Goal: Task Accomplishment & Management: Use online tool/utility

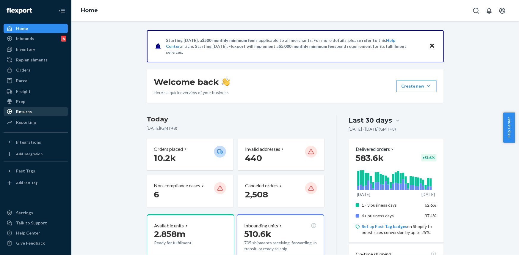
click at [30, 110] on div "Returns" at bounding box center [24, 112] width 16 height 6
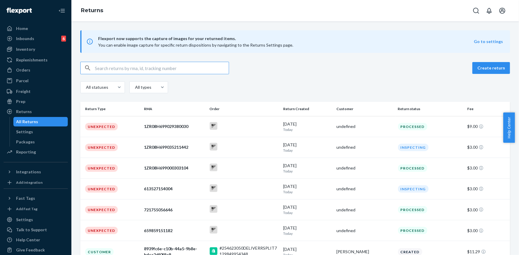
click at [151, 70] on input "text" at bounding box center [162, 68] width 134 height 12
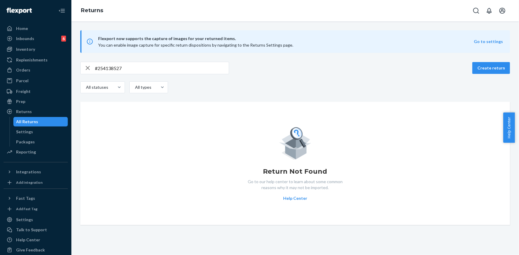
drag, startPoint x: 154, startPoint y: 64, endPoint x: 152, endPoint y: 67, distance: 3.4
click at [152, 67] on input "#254138527" at bounding box center [162, 68] width 134 height 12
paste input "[EMAIL_ADDRESS][DOMAIN_NAME]"
type input "[EMAIL_ADDRESS][DOMAIN_NAME]"
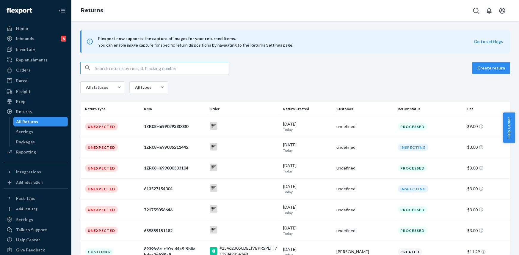
click at [136, 65] on input "text" at bounding box center [162, 68] width 134 height 12
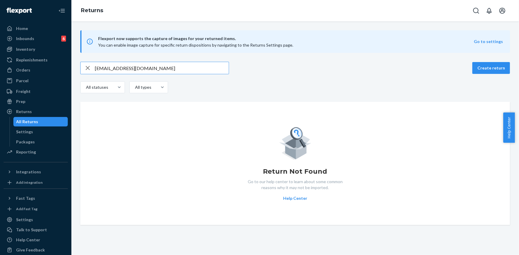
type input "[EMAIL_ADDRESS][DOMAIN_NAME]"
click at [113, 66] on input "[EMAIL_ADDRESS][DOMAIN_NAME]" at bounding box center [162, 68] width 134 height 12
click at [121, 68] on input "[EMAIL_ADDRESS][DOMAIN_NAME]" at bounding box center [162, 68] width 134 height 12
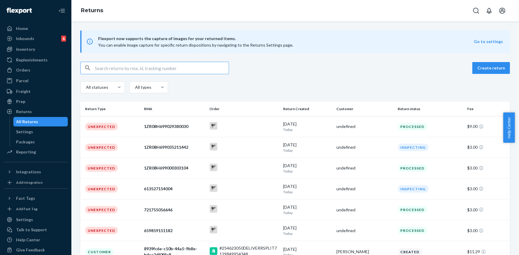
click at [126, 73] on input "text" at bounding box center [162, 68] width 134 height 12
paste input "1ZX8R1710365180073"
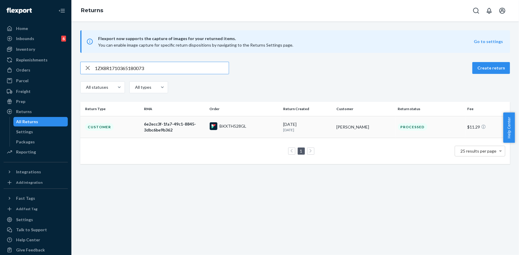
type input "1ZX8R1710365180073"
click at [166, 132] on div "6e2ecc3f-1fa7-49c1-8845-3dbc6be9b362" at bounding box center [174, 127] width 61 height 12
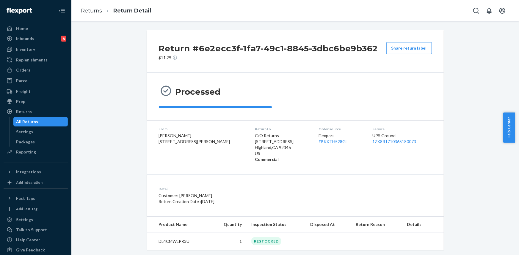
scroll to position [10, 0]
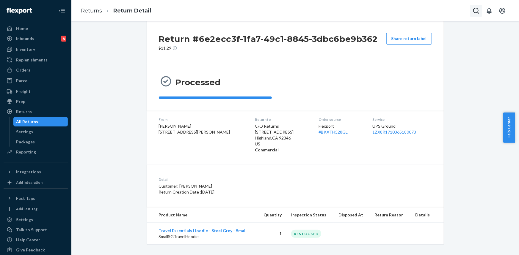
click at [479, 12] on icon "Open Search Box" at bounding box center [475, 10] width 7 height 7
type input "#254138527"
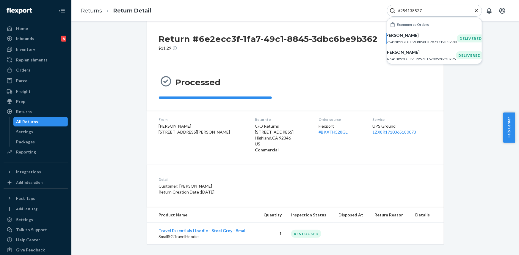
click at [476, 11] on icon "Close Search" at bounding box center [476, 10] width 3 height 3
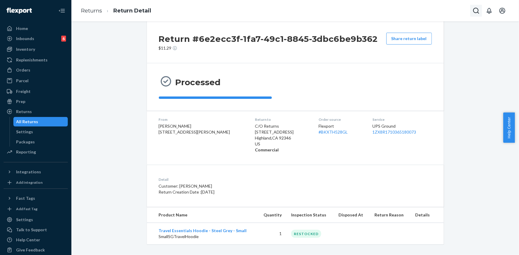
click at [475, 11] on icon "Open Search Box" at bounding box center [475, 10] width 7 height 7
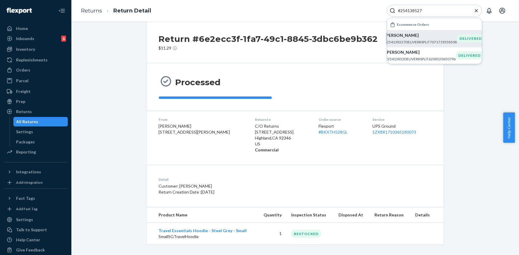
type input "#254138527"
click at [424, 38] on div "Alexis Griffiths #254138527DELIVERRSPLIT7071719358508" at bounding box center [420, 38] width 72 height 12
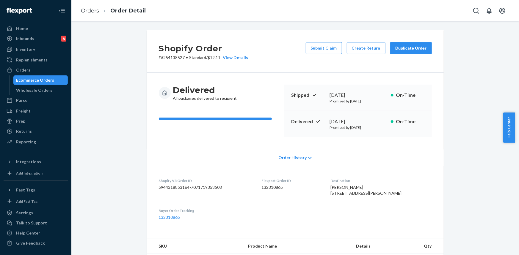
click at [402, 46] on div "Duplicate Order" at bounding box center [411, 48] width 32 height 6
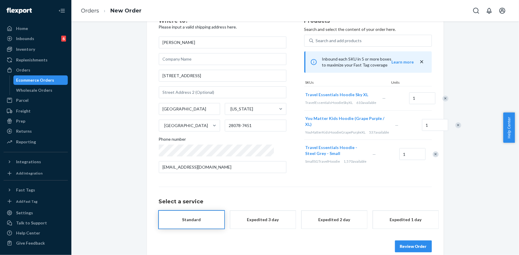
scroll to position [33, 0]
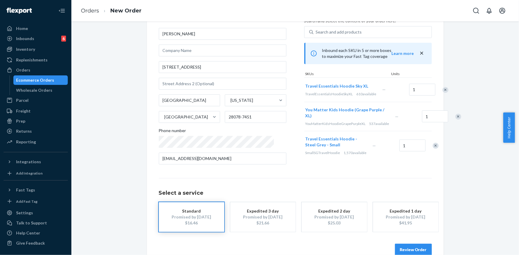
click at [455, 120] on div "Remove Item" at bounding box center [458, 117] width 6 height 6
click at [428, 125] on div at bounding box center [432, 117] width 15 height 16
click at [432, 120] on div "Remove Item" at bounding box center [435, 117] width 6 height 6
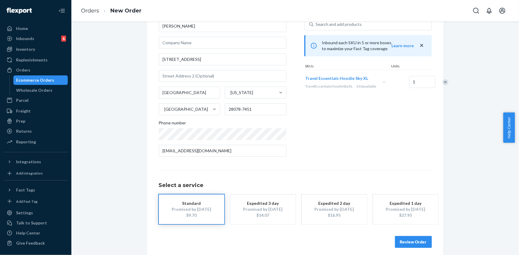
scroll to position [45, 0]
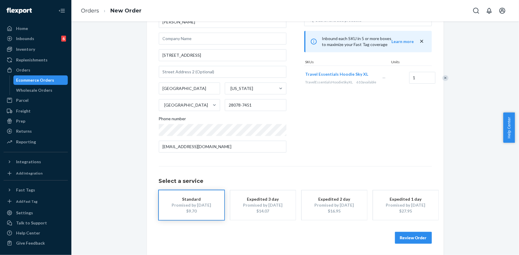
click at [404, 239] on button "Review Order" at bounding box center [413, 238] width 37 height 12
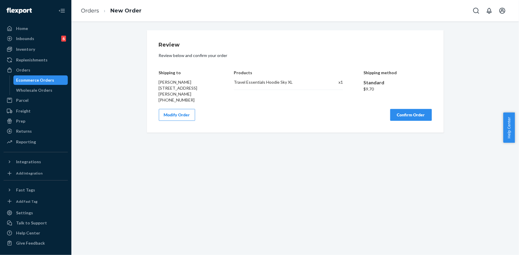
click at [399, 115] on button "Confirm Order" at bounding box center [411, 115] width 42 height 12
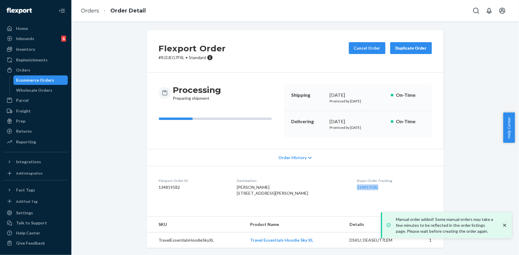
copy link "134819582"
drag, startPoint x: 347, startPoint y: 187, endPoint x: 377, endPoint y: 187, distance: 29.4
click at [377, 187] on dl "Flexport Order ID 134819582 Destination Alexis Griffiths 13729 Hastings Farm Rd…" at bounding box center [295, 188] width 297 height 45
copy link "Travel Essentials Hoodie Sky XL"
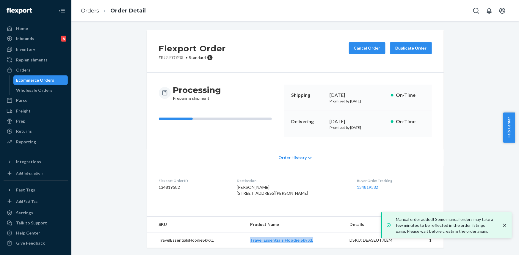
drag, startPoint x: 246, startPoint y: 241, endPoint x: 309, endPoint y: 241, distance: 62.1
click at [309, 241] on td "Travel Essentials Hoodie Sky XL" at bounding box center [294, 241] width 99 height 16
